Goal: Information Seeking & Learning: Learn about a topic

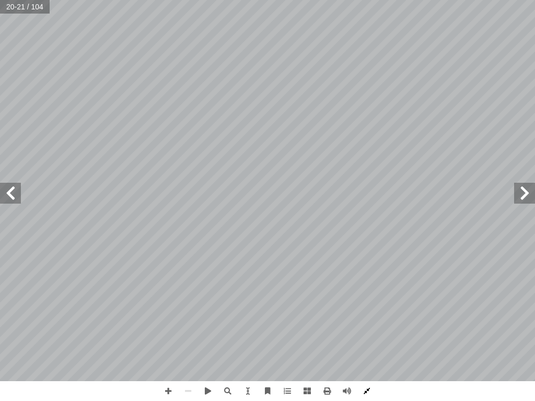
click at [374, 393] on span at bounding box center [367, 391] width 20 height 20
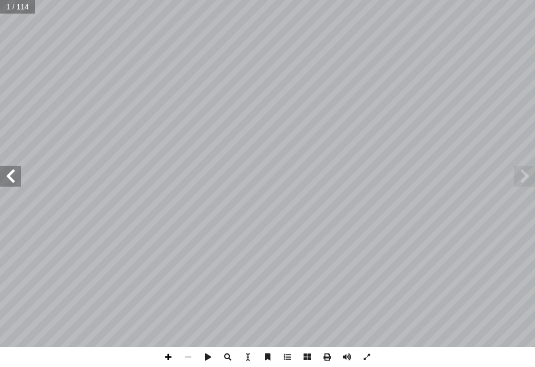
click at [169, 358] on span at bounding box center [168, 357] width 20 height 20
click at [186, 351] on span at bounding box center [188, 357] width 20 height 20
click at [18, 176] on span at bounding box center [10, 176] width 21 height 21
click at [7, 173] on span at bounding box center [10, 176] width 21 height 21
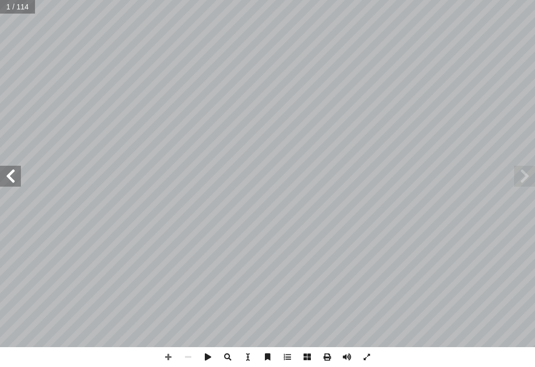
click at [7, 173] on span at bounding box center [10, 176] width 21 height 21
click at [1, 173] on span at bounding box center [10, 176] width 21 height 21
click at [4, 175] on span at bounding box center [10, 176] width 21 height 21
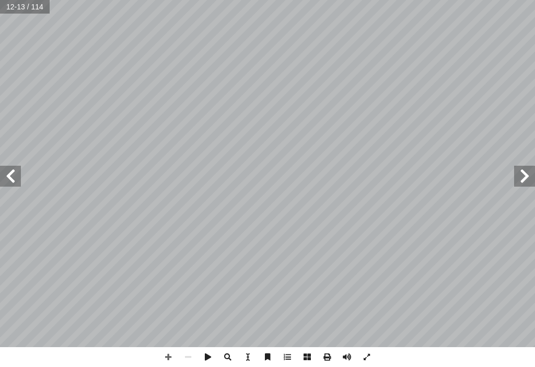
click at [0, 176] on span at bounding box center [10, 176] width 21 height 21
click at [0, 175] on span at bounding box center [10, 176] width 21 height 21
click at [528, 176] on span at bounding box center [524, 176] width 21 height 21
click at [9, 174] on span at bounding box center [10, 176] width 21 height 21
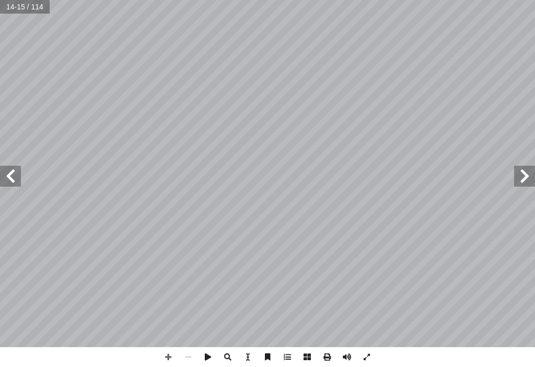
click at [9, 174] on span at bounding box center [10, 176] width 21 height 21
click at [8, 174] on span at bounding box center [10, 176] width 21 height 21
click at [521, 186] on span at bounding box center [524, 176] width 21 height 21
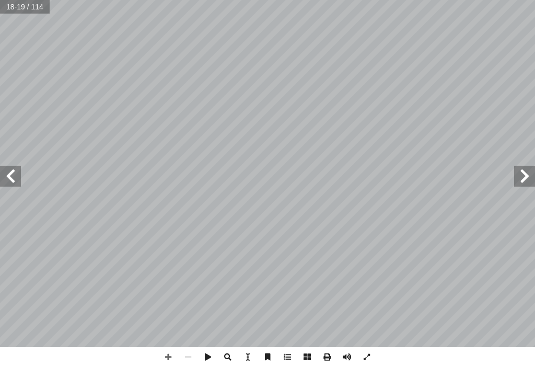
click at [15, 174] on span at bounding box center [10, 176] width 21 height 21
click at [16, 174] on span at bounding box center [10, 176] width 21 height 21
click at [8, 167] on span at bounding box center [10, 176] width 21 height 21
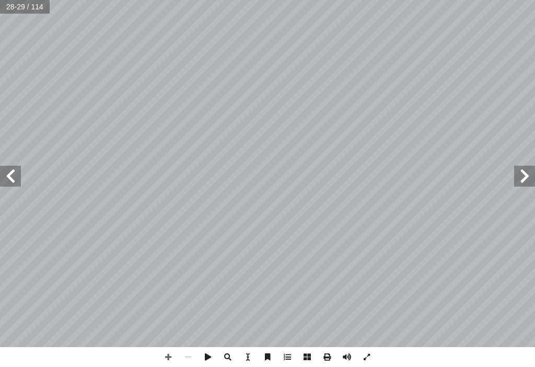
click at [8, 167] on span at bounding box center [10, 176] width 21 height 21
click at [5, 166] on span at bounding box center [10, 176] width 21 height 21
click at [0, 170] on span at bounding box center [10, 176] width 21 height 21
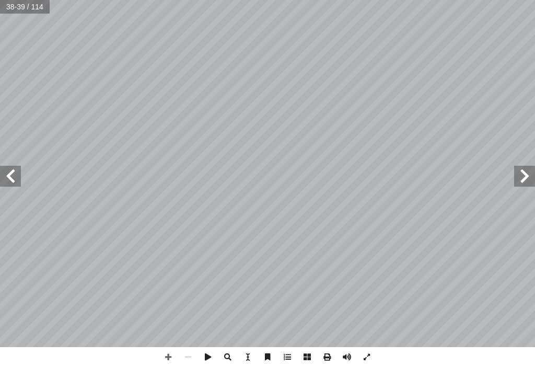
click at [0, 170] on span at bounding box center [10, 176] width 21 height 21
click at [2, 166] on span at bounding box center [10, 176] width 21 height 21
click at [8, 169] on span at bounding box center [10, 176] width 21 height 21
click at [4, 167] on span at bounding box center [10, 176] width 21 height 21
click at [18, 176] on span at bounding box center [10, 176] width 21 height 21
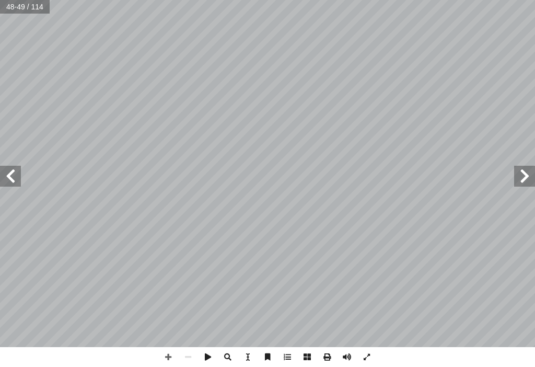
click at [531, 184] on div "4 ٢ ْ ب ُ ت ْ ك َ ن َ ، و ِ ن ْ ي َ ت َ ي ِ ت آ ال� ِ ن ْ ي َ ت َ ر ْ ق ِ في ال…" at bounding box center [267, 173] width 535 height 347
drag, startPoint x: 529, startPoint y: 179, endPoint x: 524, endPoint y: 173, distance: 8.1
click at [526, 174] on span at bounding box center [524, 176] width 21 height 21
click at [524, 173] on span at bounding box center [524, 176] width 21 height 21
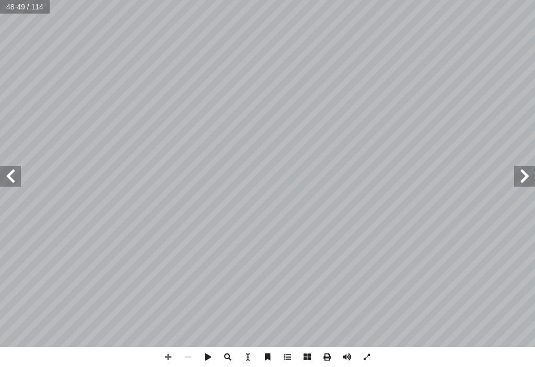
click at [524, 173] on span at bounding box center [524, 176] width 21 height 21
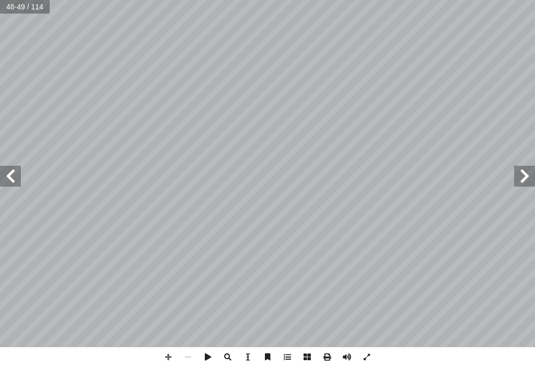
click at [524, 173] on span at bounding box center [524, 176] width 21 height 21
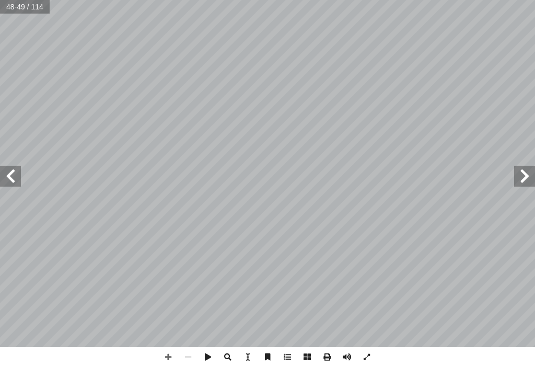
click at [524, 173] on span at bounding box center [524, 176] width 21 height 21
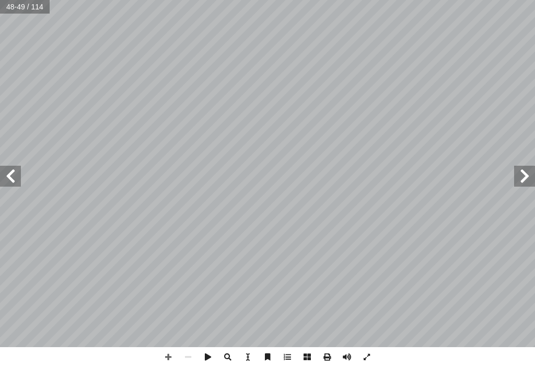
click at [524, 173] on span at bounding box center [524, 176] width 21 height 21
click at [532, 173] on span at bounding box center [524, 176] width 21 height 21
click at [533, 173] on span at bounding box center [524, 176] width 21 height 21
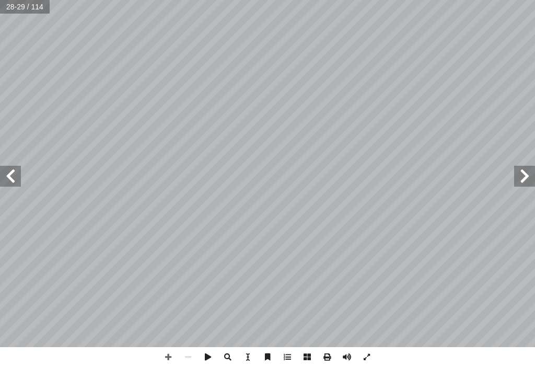
click at [533, 173] on span at bounding box center [524, 176] width 21 height 21
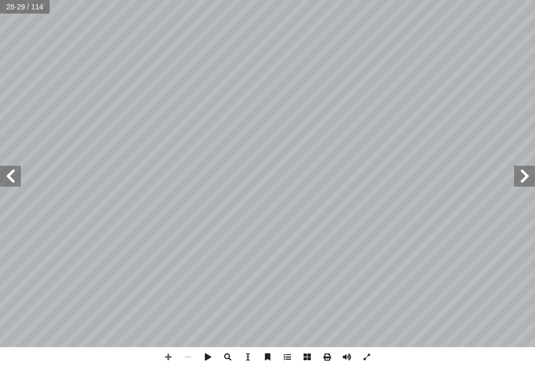
click at [533, 173] on span at bounding box center [524, 176] width 21 height 21
click at [534, 173] on span at bounding box center [524, 176] width 21 height 21
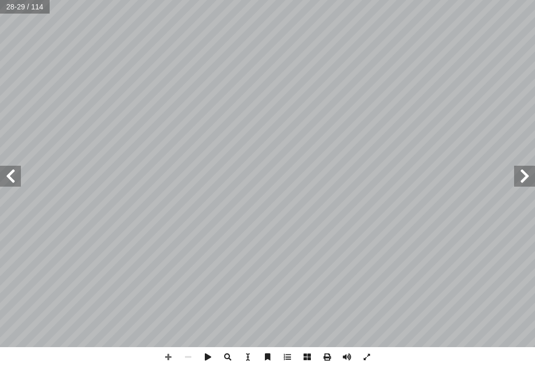
click at [534, 173] on span at bounding box center [524, 176] width 21 height 21
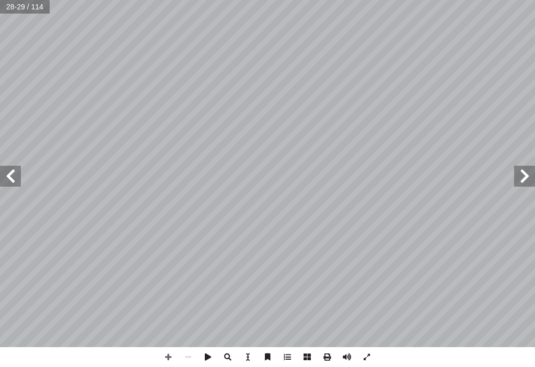
click at [534, 173] on span at bounding box center [524, 176] width 21 height 21
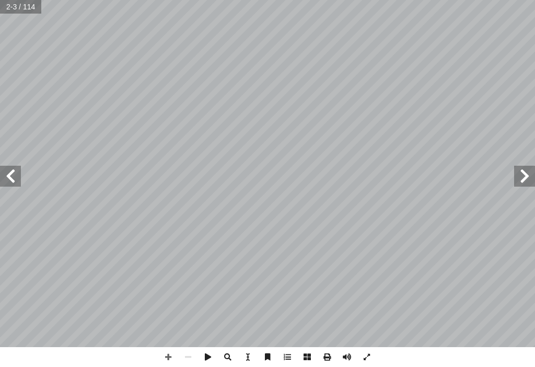
click at [14, 176] on span at bounding box center [10, 176] width 21 height 21
